Goal: Transaction & Acquisition: Purchase product/service

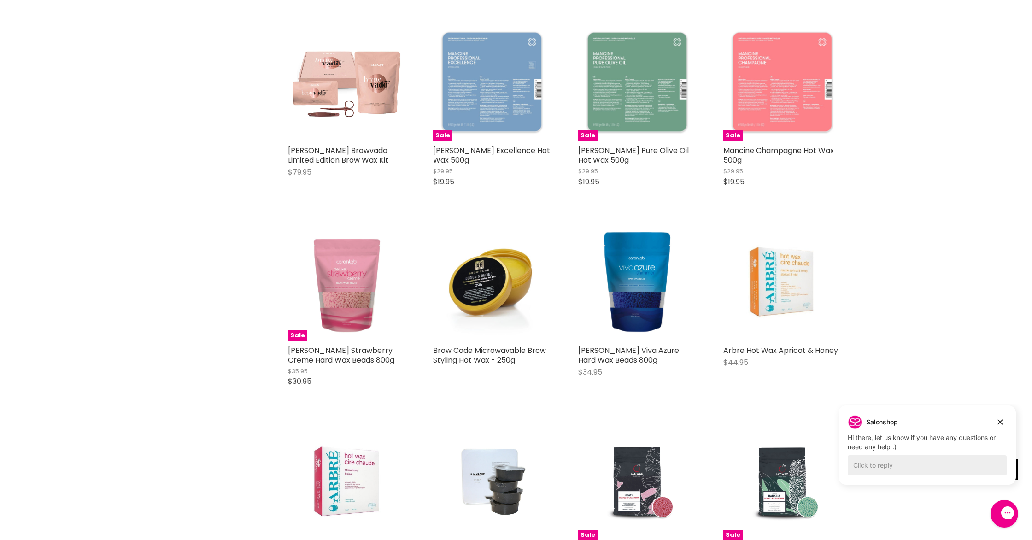
scroll to position [649, 0]
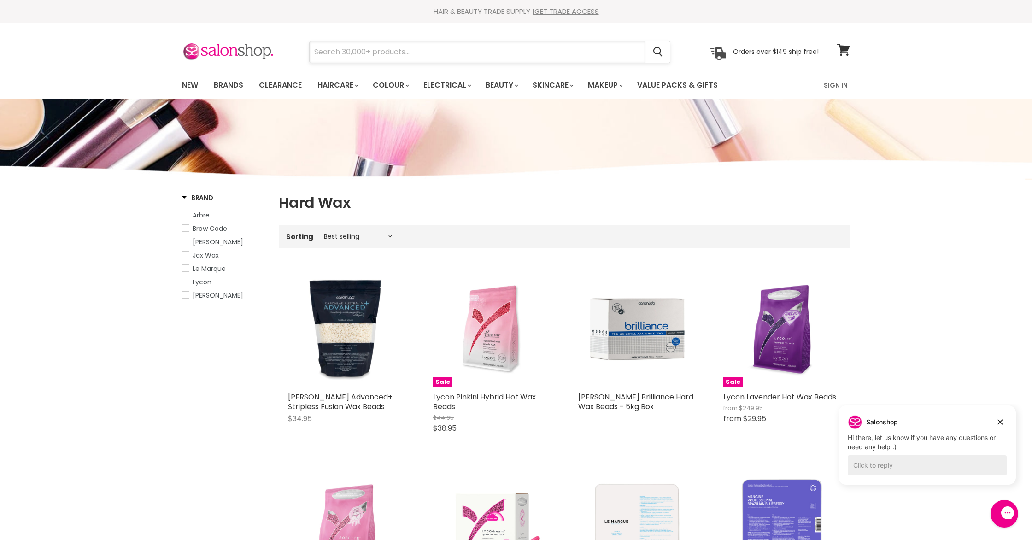
click at [420, 58] on input "Search" at bounding box center [478, 51] width 336 height 21
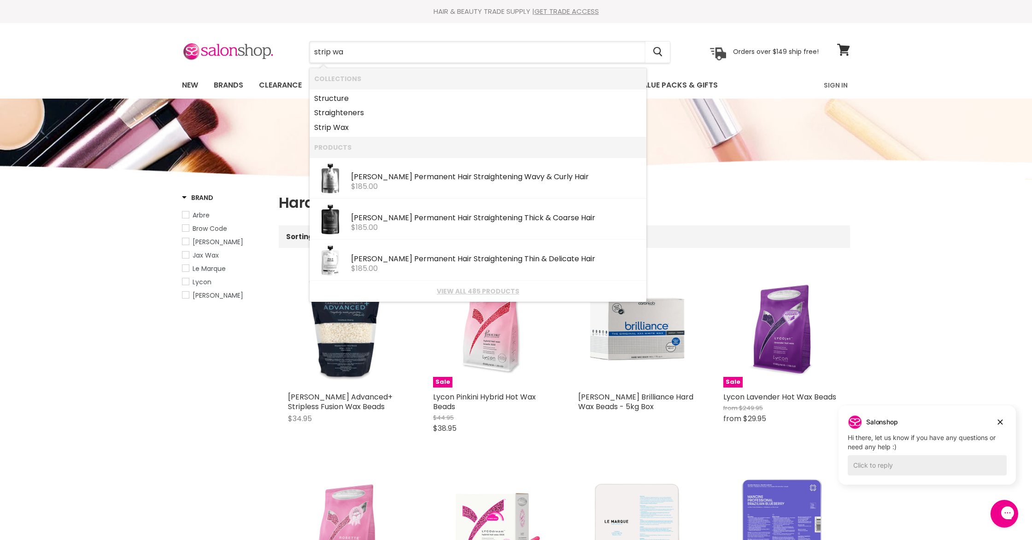
type input "strip wax"
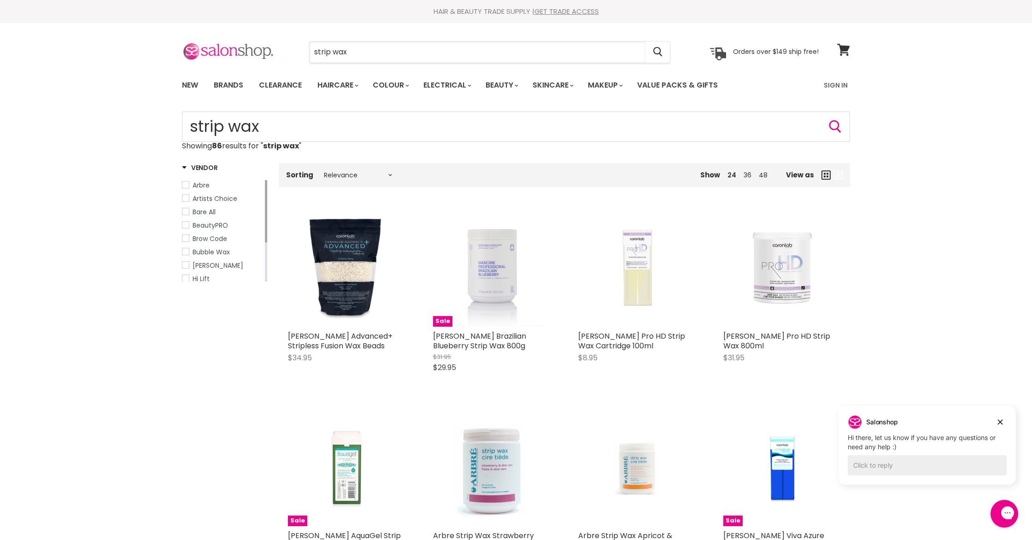
drag, startPoint x: 350, startPoint y: 54, endPoint x: 266, endPoint y: 42, distance: 84.8
click at [266, 42] on div "strip wax Cancel Orders over $149 ship free!" at bounding box center [500, 51] width 637 height 21
type input "starpil"
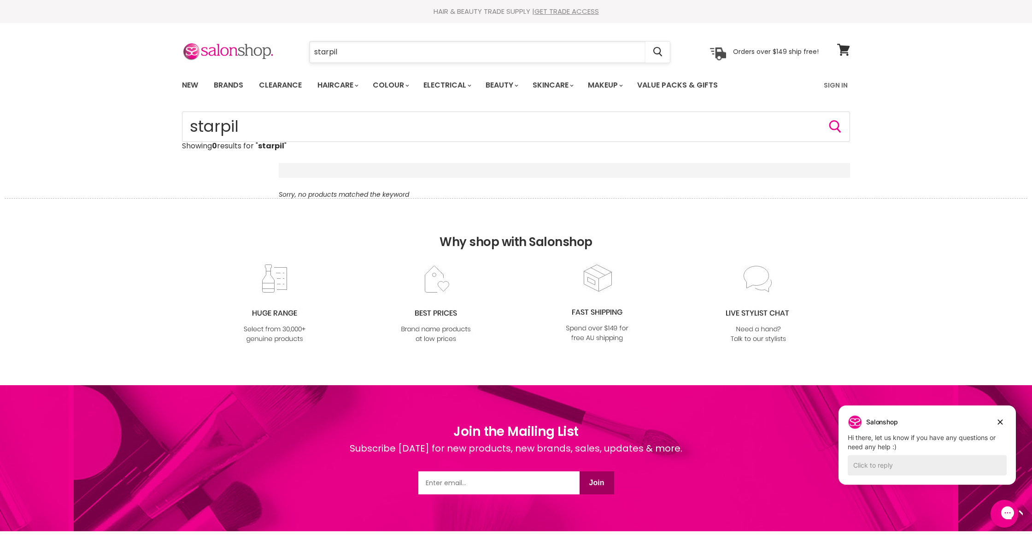
click at [361, 55] on input "starpil" at bounding box center [478, 51] width 336 height 21
type input "starpil hot wax"
click at [63, 276] on div "Why shop with Salonshop Join the Mailing List Subscribe today for new products,…" at bounding box center [516, 475] width 1032 height 555
drag, startPoint x: 374, startPoint y: 50, endPoint x: 214, endPoint y: 47, distance: 159.9
click at [214, 47] on div "starpil hot wax Cancel Orders over $149 ship free!" at bounding box center [500, 51] width 637 height 21
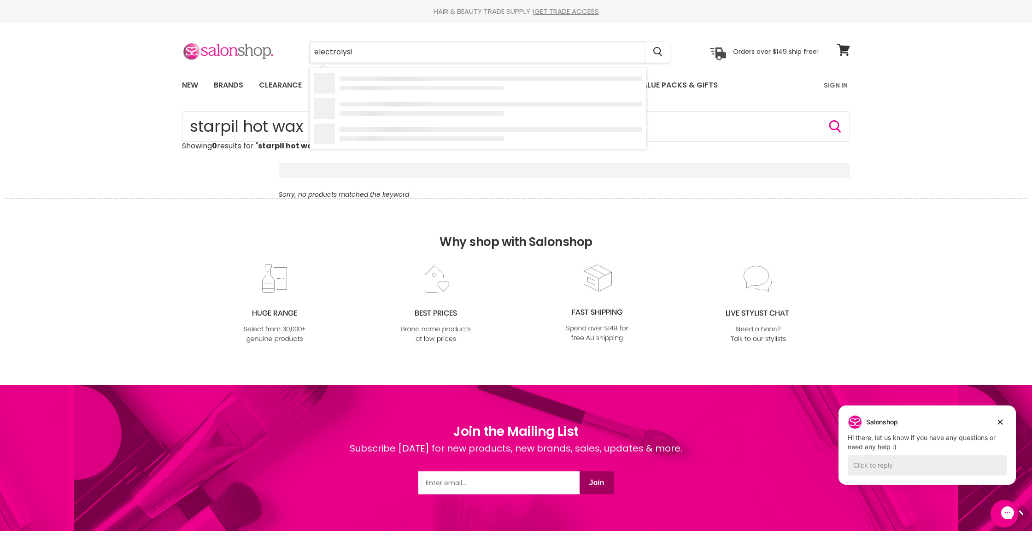
type input "electrolysis"
